Goal: Task Accomplishment & Management: Use online tool/utility

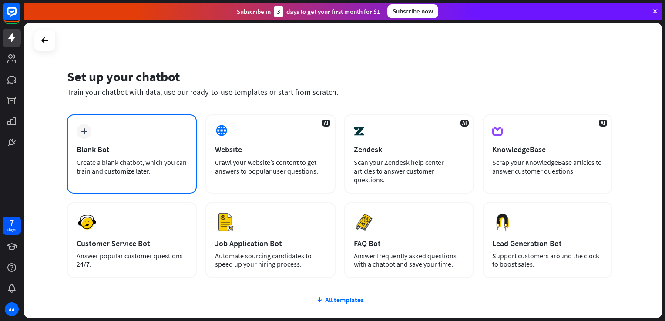
click at [153, 149] on div "Blank Bot" at bounding box center [132, 149] width 111 height 10
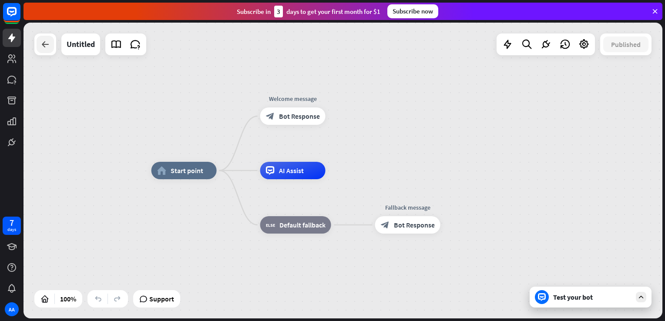
click at [44, 43] on icon at bounding box center [45, 44] width 10 height 10
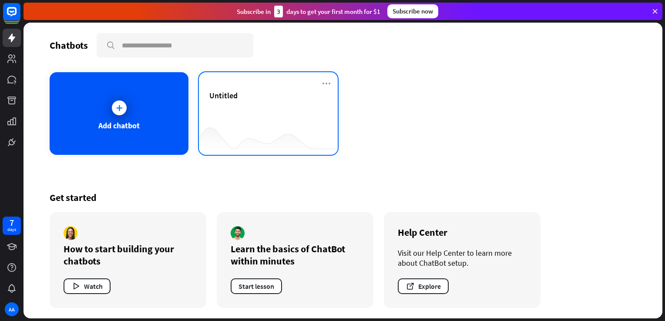
click at [250, 121] on div at bounding box center [268, 138] width 139 height 34
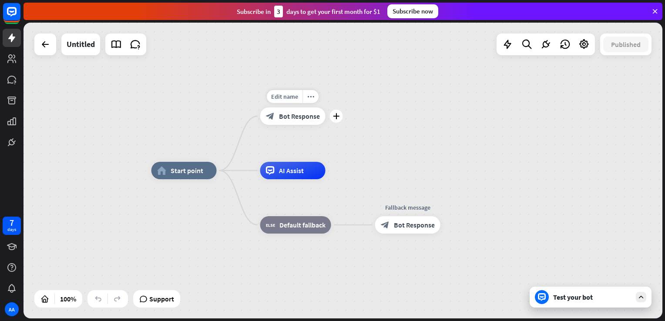
click at [307, 119] on span "Bot Response" at bounding box center [299, 116] width 41 height 9
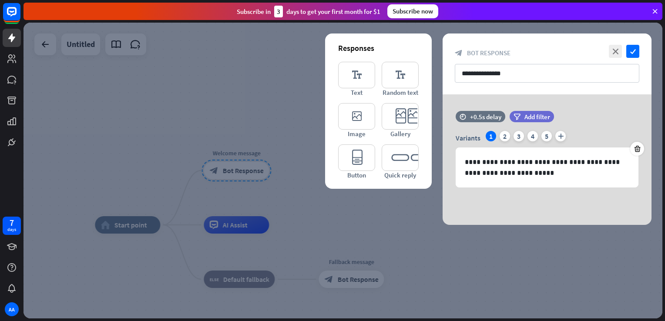
click at [262, 153] on div at bounding box center [342, 171] width 639 height 296
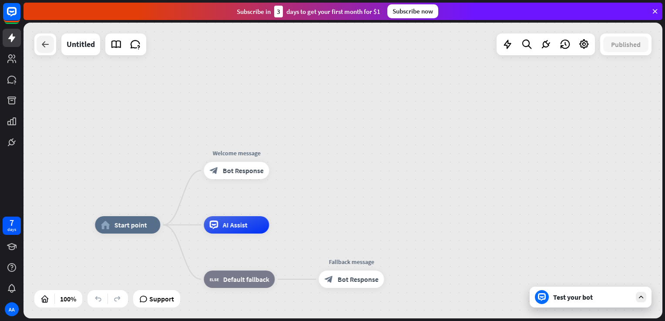
click at [44, 47] on icon at bounding box center [45, 44] width 10 height 10
